Goal: Find specific page/section: Find specific page/section

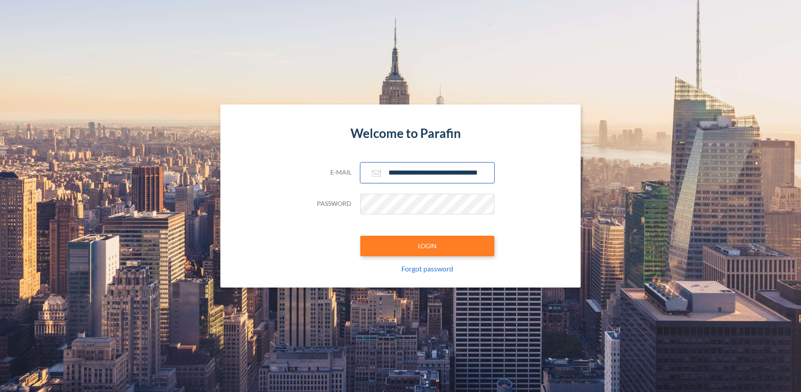
type input "**********"
click at [427, 246] on button "LOGIN" at bounding box center [427, 246] width 134 height 21
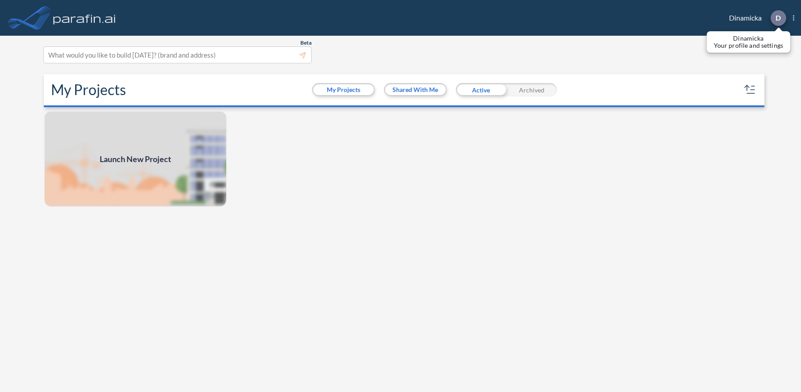
click at [778, 18] on p "D" at bounding box center [778, 18] width 5 height 8
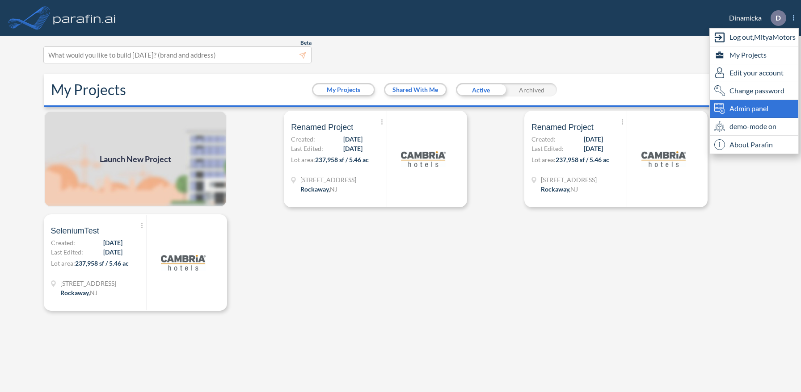
click at [754, 109] on span "Admin panel" at bounding box center [748, 108] width 39 height 11
